Goal: Task Accomplishment & Management: Manage account settings

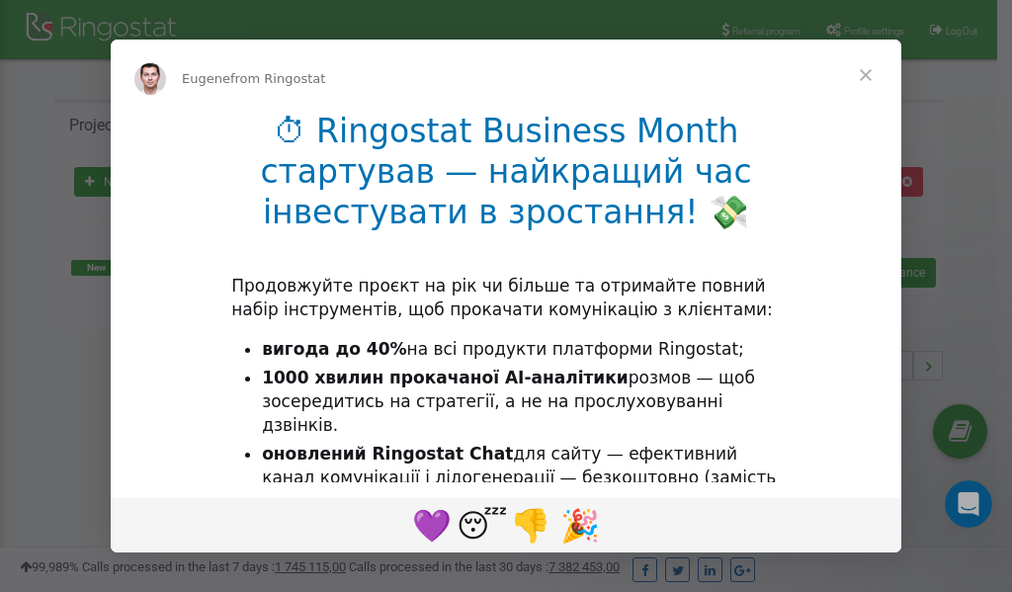
click at [869, 80] on span "Close" at bounding box center [865, 75] width 71 height 71
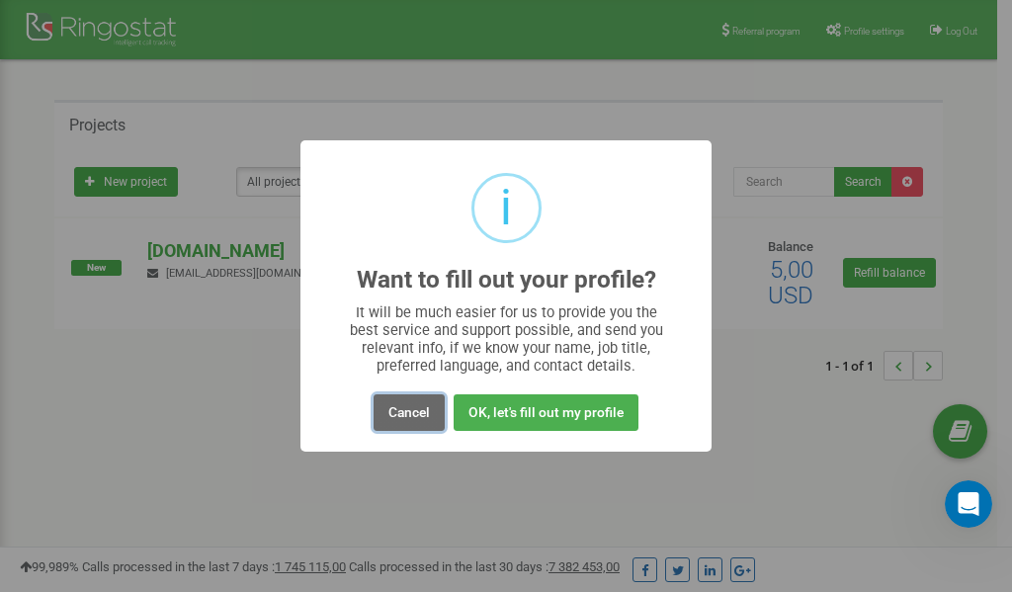
click at [404, 413] on button "Cancel" at bounding box center [408, 412] width 71 height 37
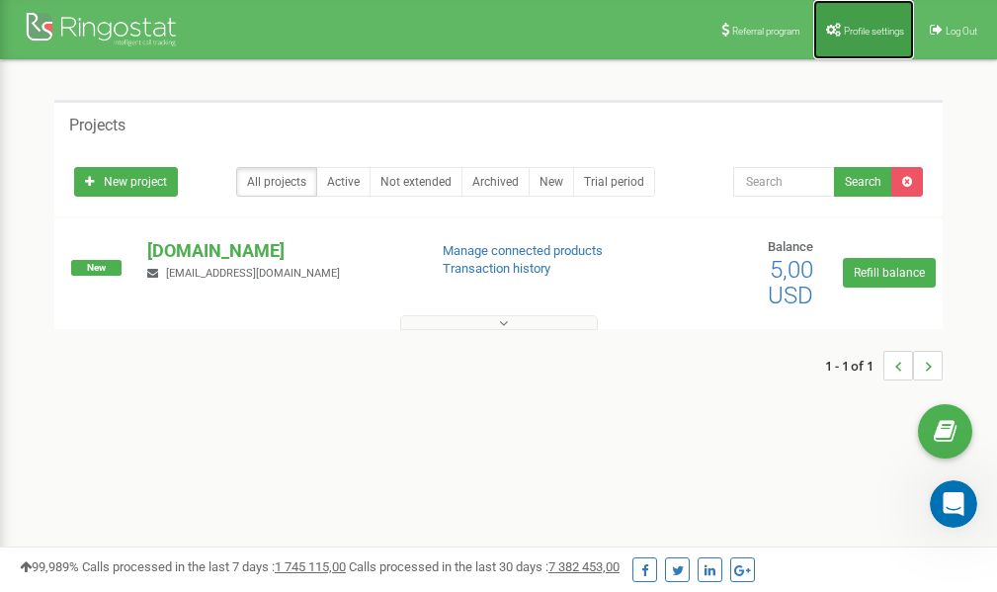
click at [861, 41] on link "Profile settings" at bounding box center [863, 29] width 101 height 59
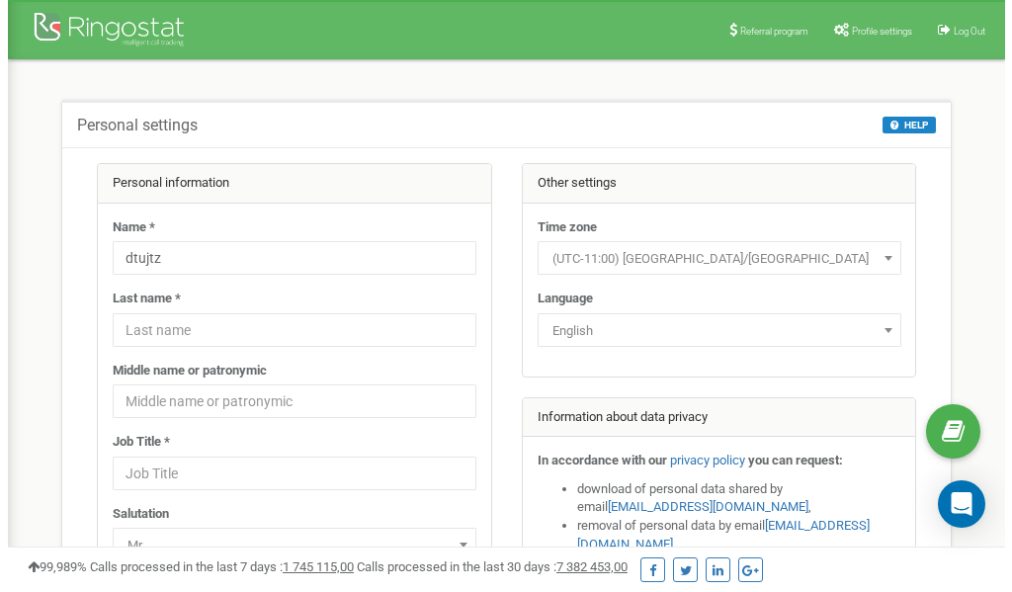
scroll to position [99, 0]
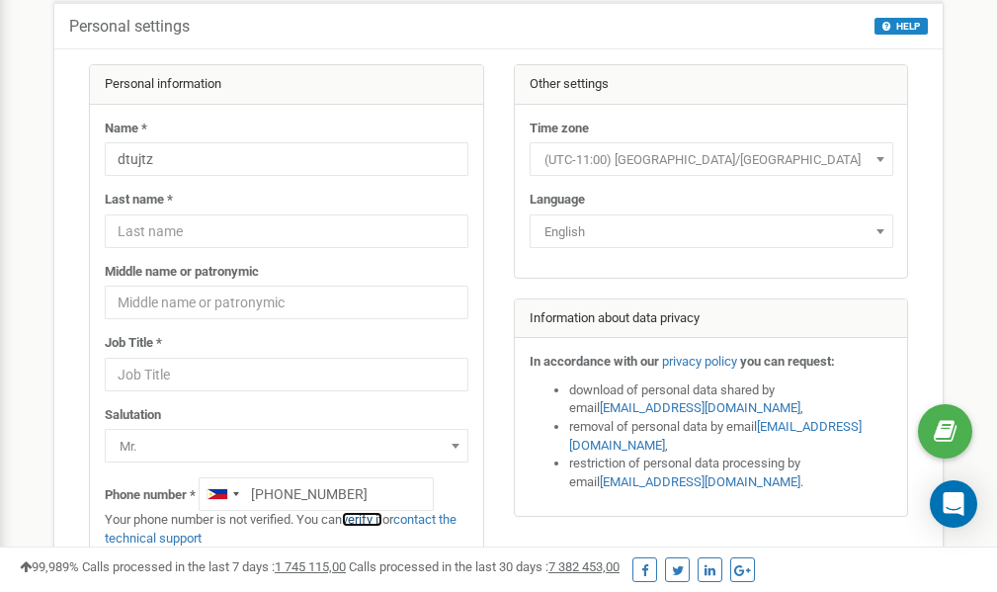
click at [380, 520] on link "verify it" at bounding box center [362, 519] width 41 height 15
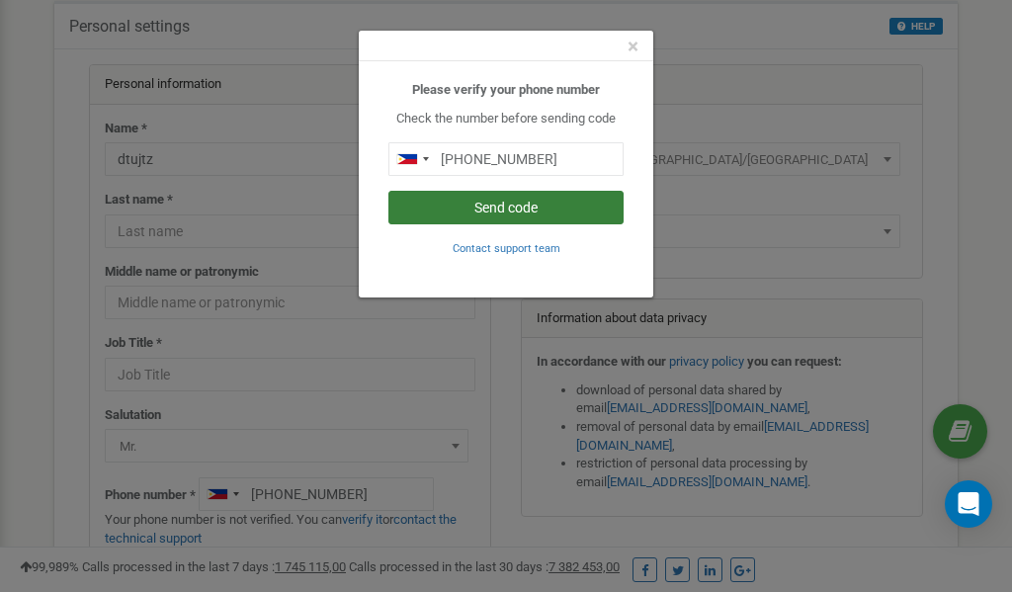
click at [515, 207] on button "Send code" at bounding box center [505, 208] width 235 height 34
